Goal: Task Accomplishment & Management: Use online tool/utility

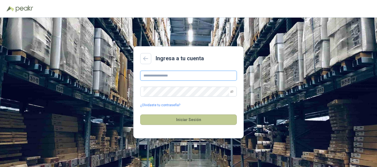
type input "**********"
click at [209, 120] on button "Iniciar Sesión" at bounding box center [188, 120] width 97 height 10
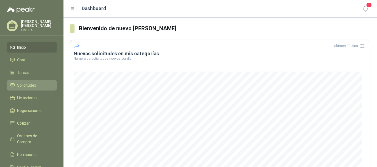
click at [30, 82] on span "Solicitudes" at bounding box center [26, 85] width 19 height 6
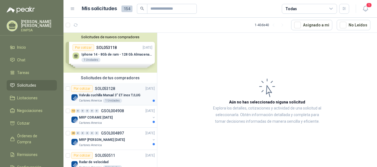
click at [110, 91] on div "Por cotizar SOL053128" at bounding box center [93, 89] width 44 height 7
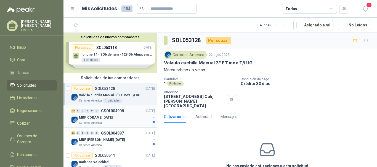
click at [95, 118] on p "MRP CORAME [DATE]" at bounding box center [96, 117] width 34 height 5
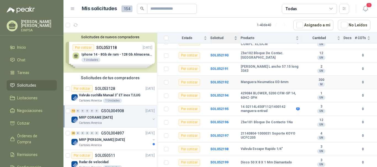
scroll to position [111, 0]
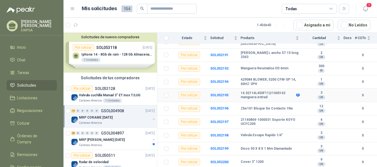
click at [296, 95] on icon at bounding box center [298, 95] width 4 height 3
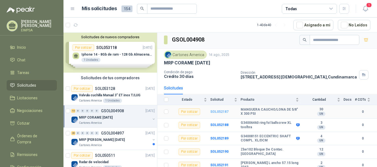
scroll to position [0, 0]
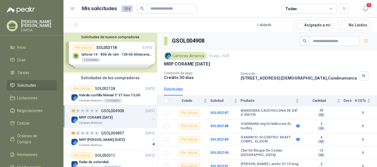
click at [169, 101] on th at bounding box center [164, 101] width 14 height 11
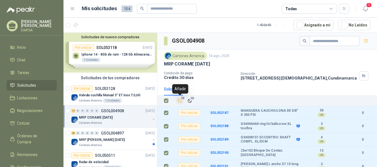
click at [181, 101] on icon "Añadir" at bounding box center [179, 100] width 5 height 5
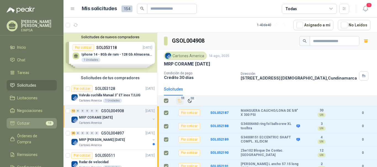
click at [23, 122] on span "Cotizar" at bounding box center [23, 124] width 13 height 6
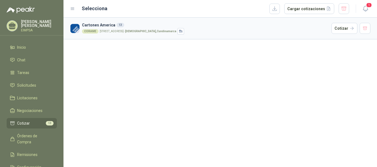
click at [188, 32] on div "CORAME [STREET_ADDRESS] (EL CIRUELO) - [PERSON_NAME] , [GEOGRAPHIC_DATA]" at bounding box center [205, 31] width 247 height 7
click at [341, 30] on button "Cotizar" at bounding box center [344, 28] width 26 height 11
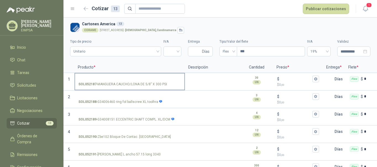
click at [89, 77] on input "SOL052187 - MANGUERA CAUCHO/[PERSON_NAME] DE 5/8" X 300 PSI" at bounding box center [129, 79] width 103 height 4
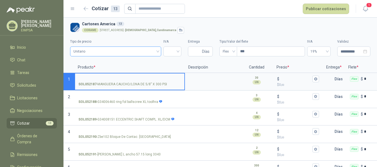
click at [121, 48] on span "Unitario" at bounding box center [115, 51] width 84 height 8
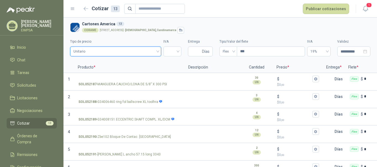
click at [121, 48] on span "Unitario" at bounding box center [115, 51] width 84 height 8
click at [175, 52] on input "search" at bounding box center [172, 51] width 11 height 8
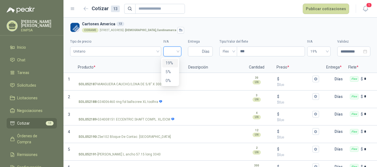
click at [172, 63] on div "19%" at bounding box center [170, 63] width 9 height 6
click at [194, 52] on input "Entrega" at bounding box center [196, 51] width 10 height 9
type input "*"
